Goal: Information Seeking & Learning: Learn about a topic

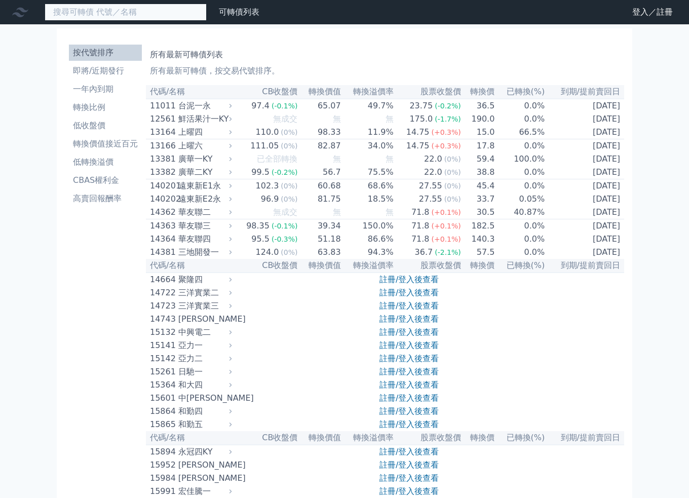
click at [110, 18] on input at bounding box center [126, 12] width 162 height 17
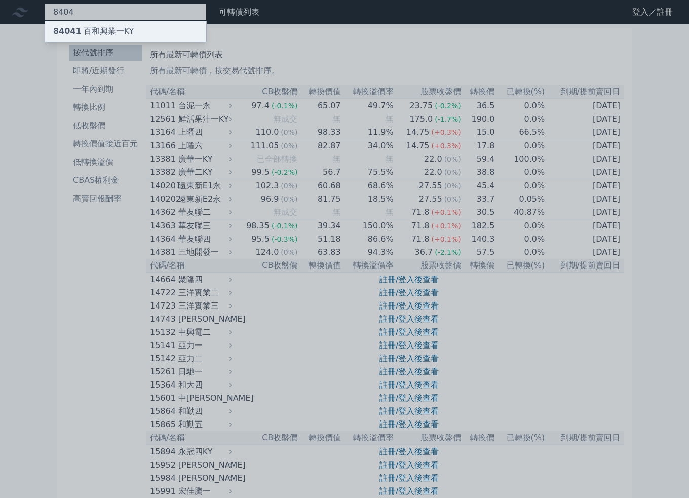
type input "8404"
click at [102, 35] on div "84041 百和興業一KY" at bounding box center [93, 31] width 81 height 12
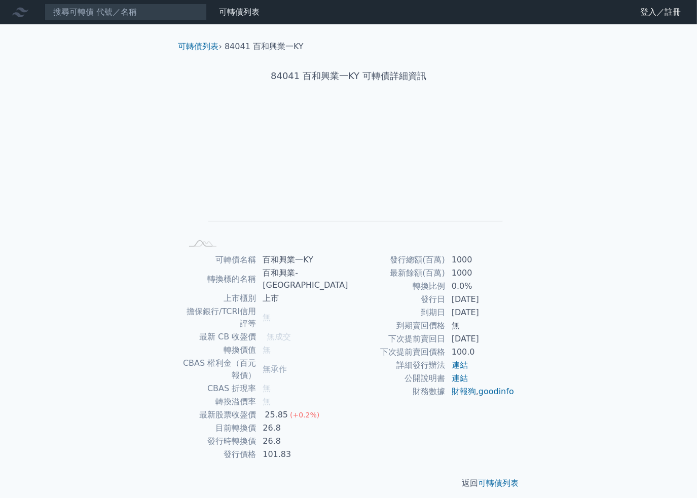
click at [289, 448] on td "101.83" at bounding box center [302, 454] width 92 height 13
click at [326, 448] on td "101.83" at bounding box center [302, 454] width 92 height 13
click at [291, 435] on td "26.8" at bounding box center [302, 441] width 92 height 13
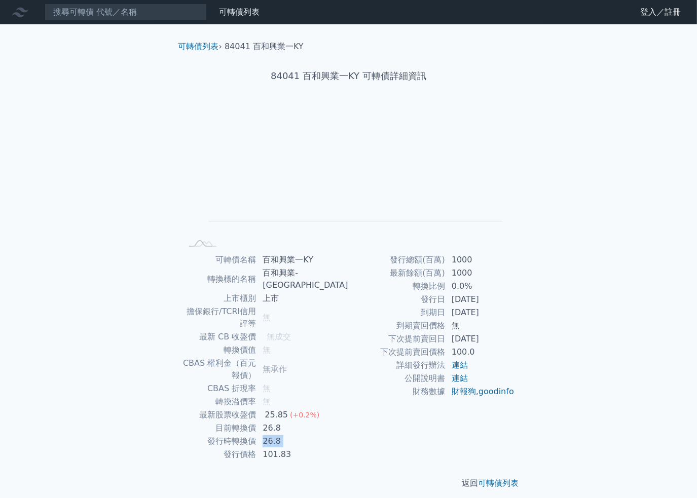
click at [291, 435] on td "26.8" at bounding box center [302, 441] width 92 height 13
click at [311, 448] on td "101.83" at bounding box center [302, 454] width 92 height 13
